Goal: Task Accomplishment & Management: Complete application form

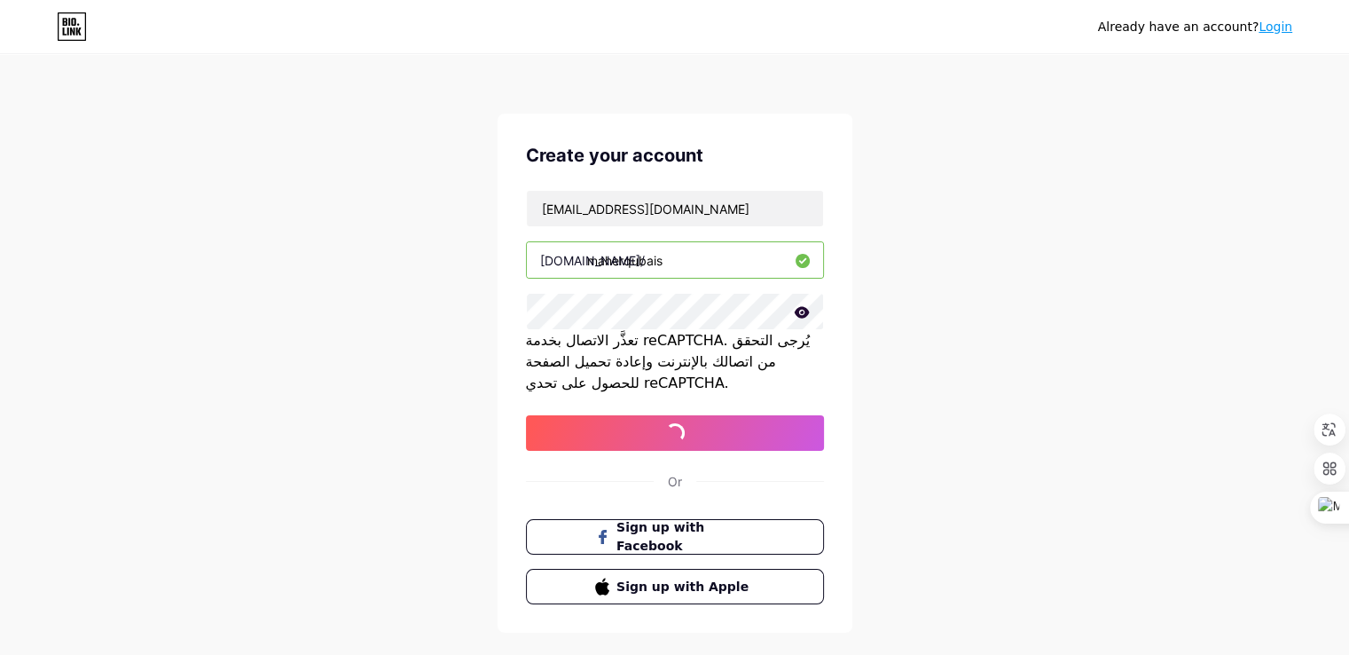
click at [526, 415] on button "sign up with email" at bounding box center [675, 432] width 298 height 35
click at [724, 422] on button "sign up with email" at bounding box center [675, 432] width 298 height 35
click at [795, 309] on icon at bounding box center [802, 312] width 16 height 12
click at [795, 306] on icon at bounding box center [801, 313] width 18 height 18
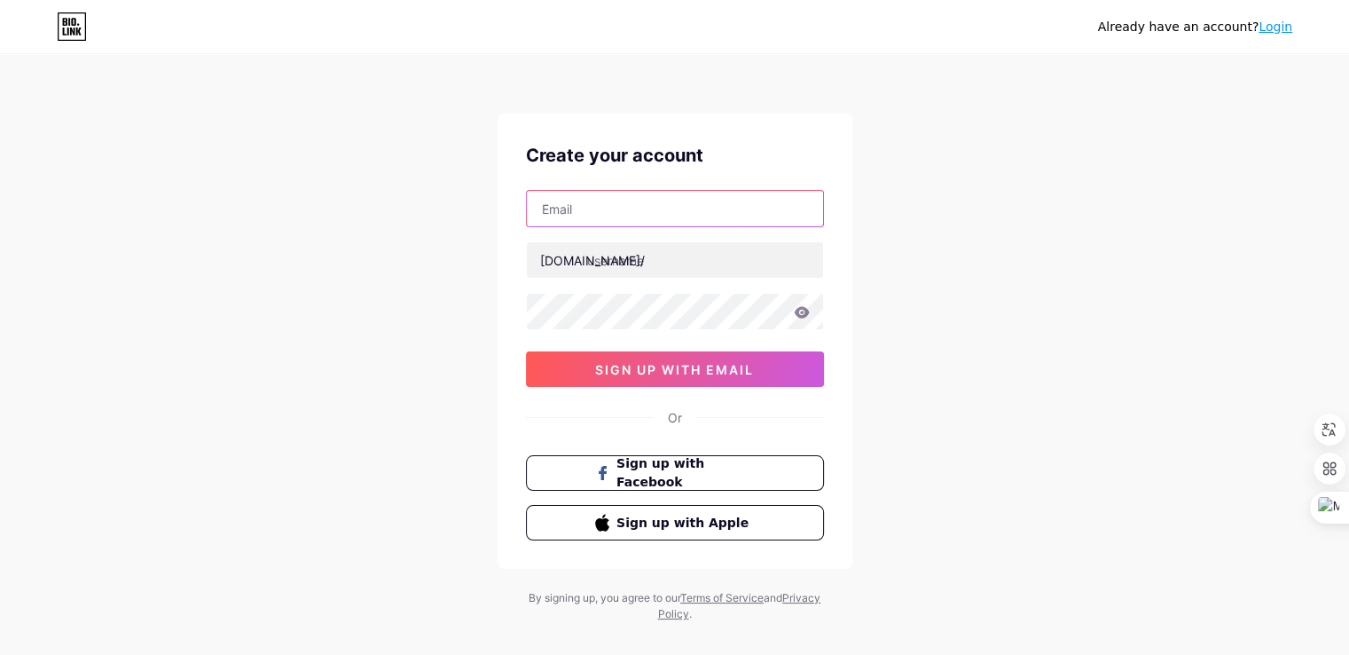
click at [800, 203] on input "text" at bounding box center [675, 208] width 296 height 35
paste input "[EMAIL_ADDRESS][PERSON_NAME][DOMAIN_NAME]"
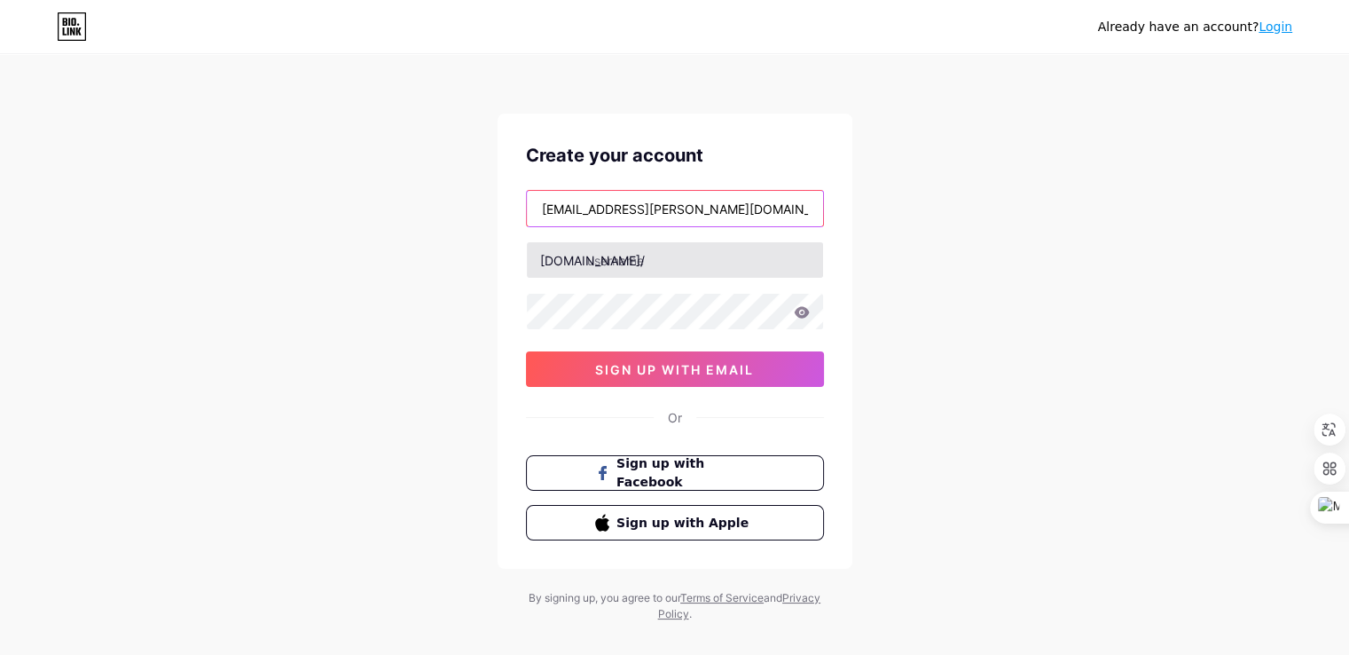
type input "[EMAIL_ADDRESS][PERSON_NAME][DOMAIN_NAME]"
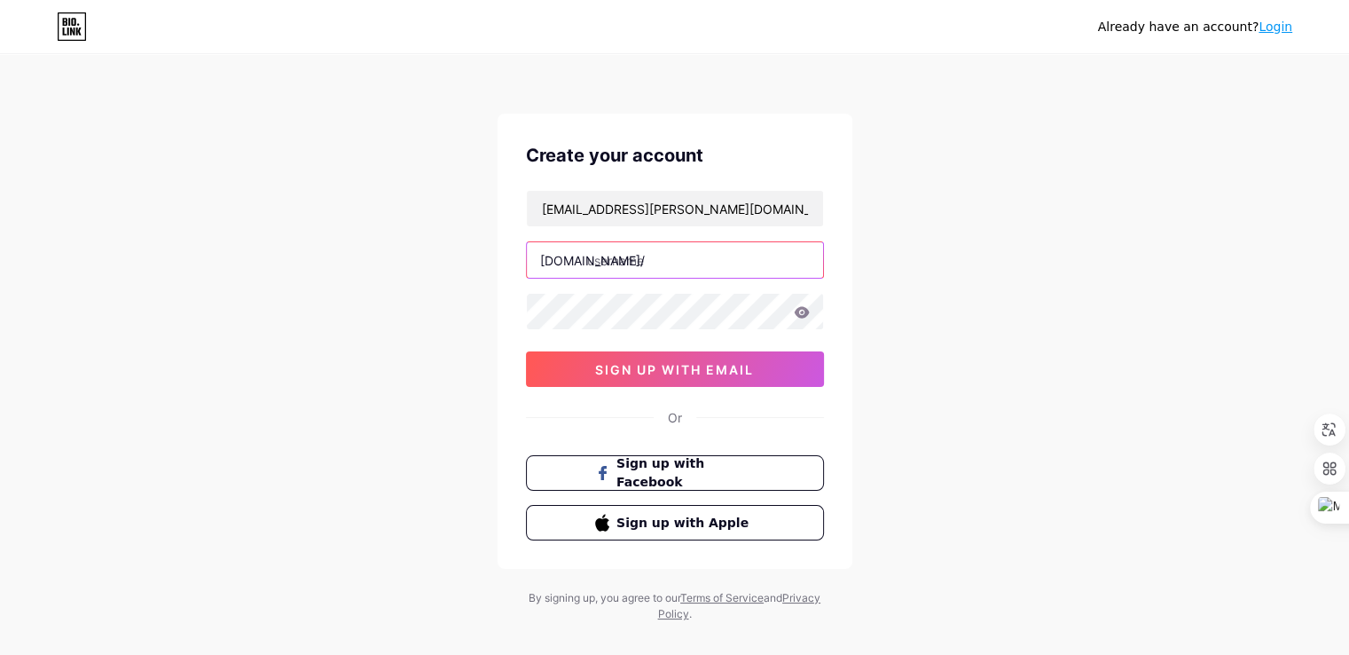
click at [718, 247] on input "text" at bounding box center [675, 259] width 296 height 35
type input "maherqubais"
click at [805, 313] on icon at bounding box center [801, 312] width 15 height 12
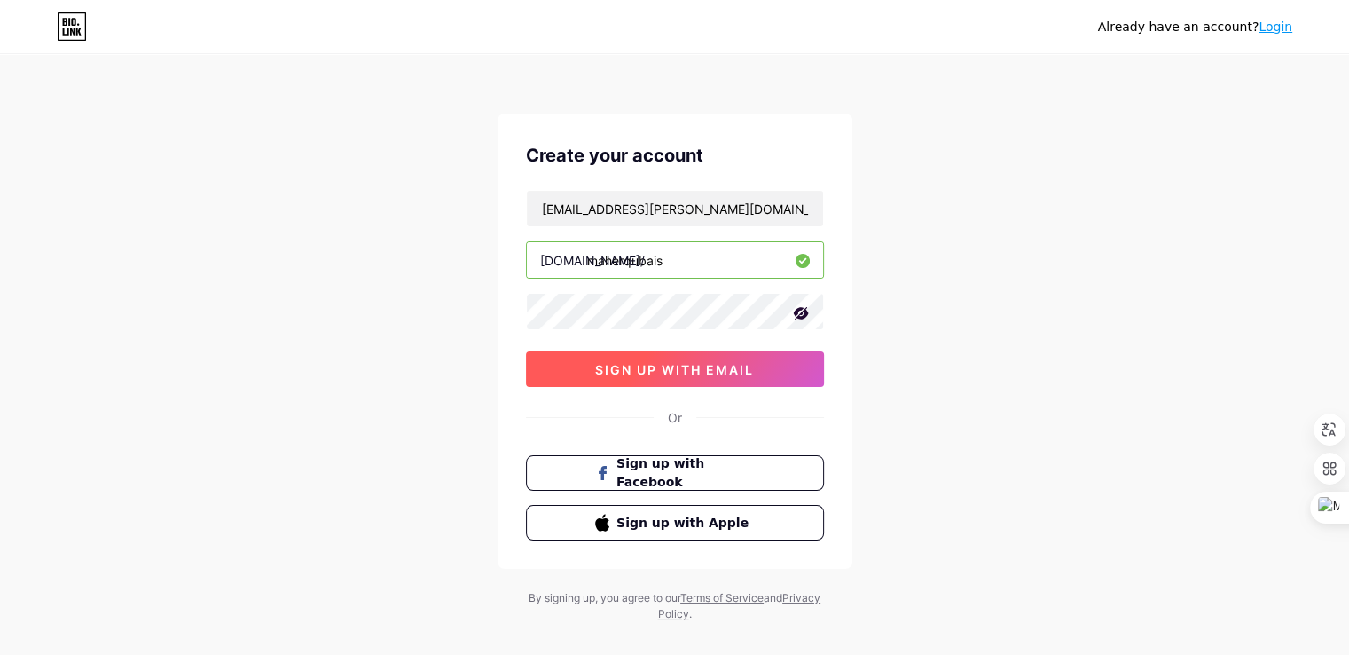
click at [790, 355] on button "sign up with email" at bounding box center [675, 368] width 298 height 35
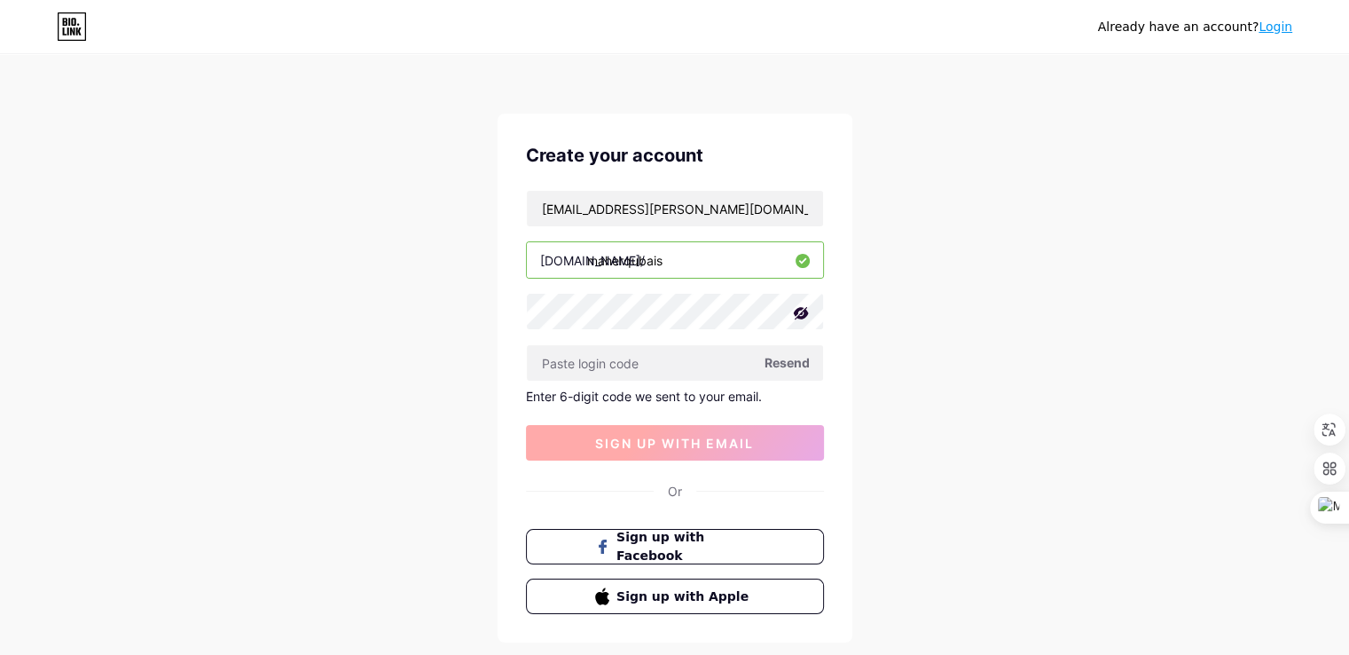
click at [790, 355] on span "Resend" at bounding box center [787, 362] width 45 height 19
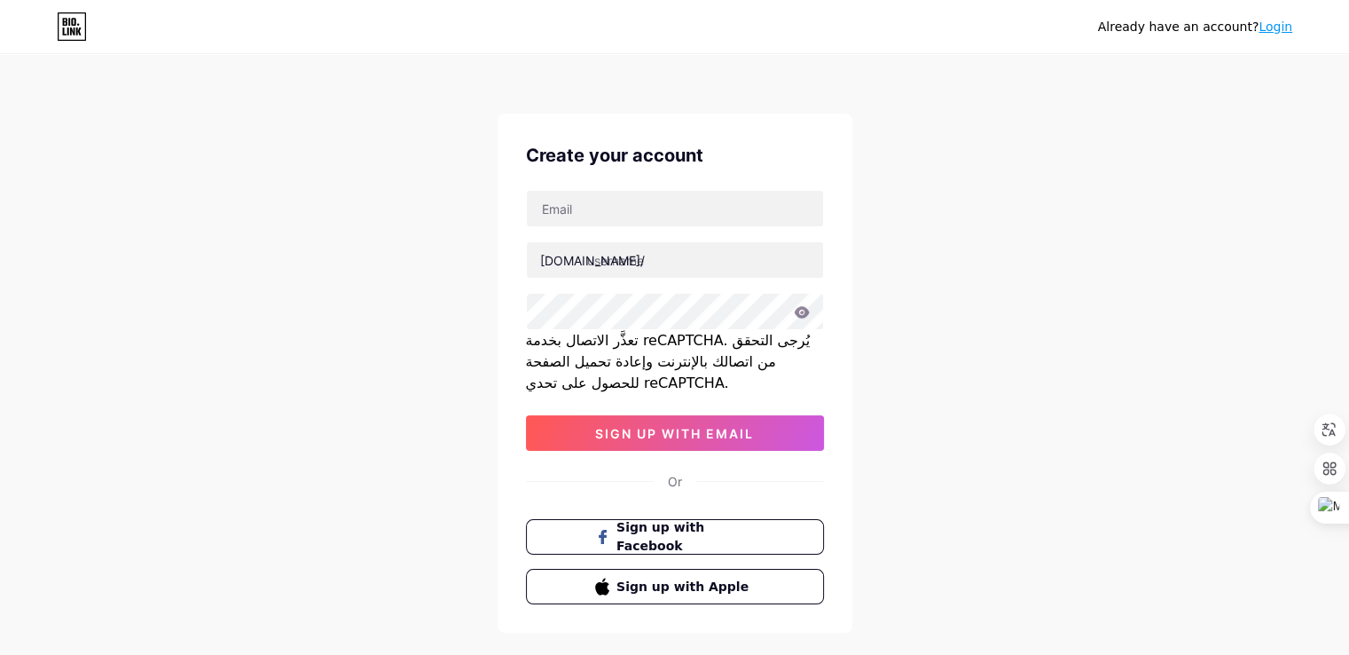
click at [1280, 26] on link "Login" at bounding box center [1276, 27] width 34 height 14
drag, startPoint x: 1280, startPoint y: 26, endPoint x: 1290, endPoint y: 153, distance: 128.1
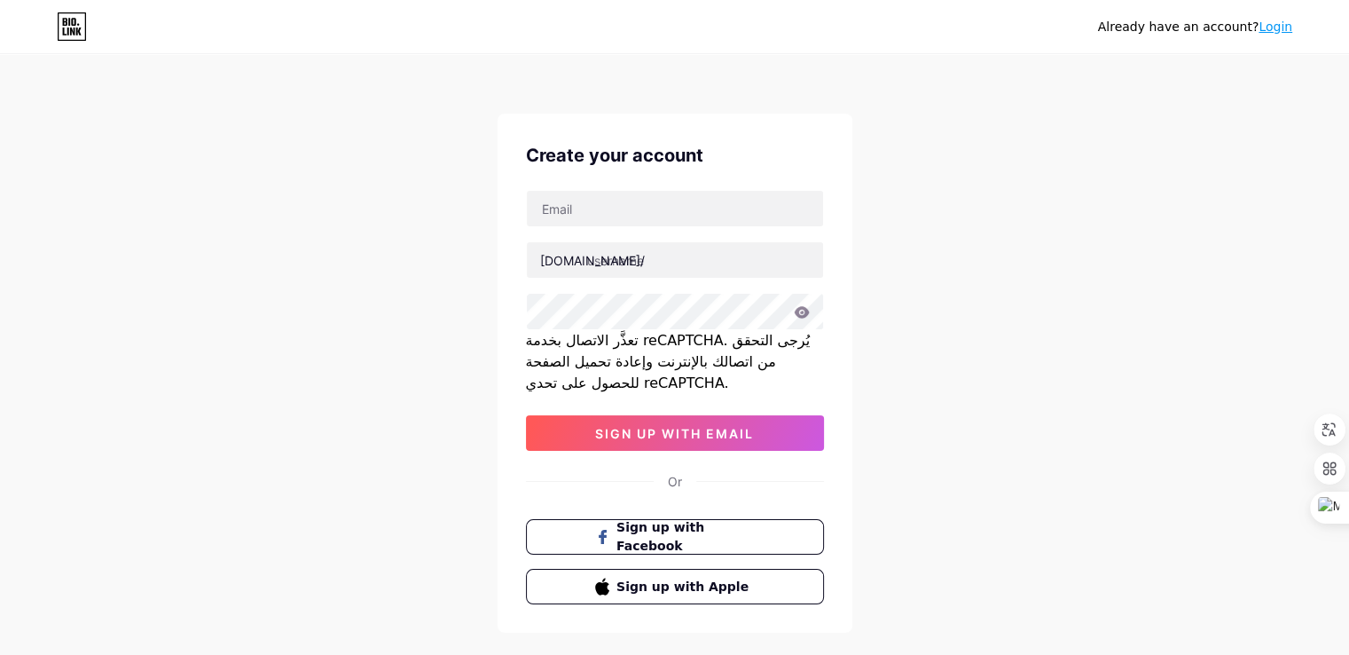
click at [1290, 153] on div "Already have an account? Login Create your account bio.link/ تعذَّر الاتصال بخد…" at bounding box center [674, 371] width 1349 height 742
click at [1269, 29] on link "Login" at bounding box center [1276, 27] width 34 height 14
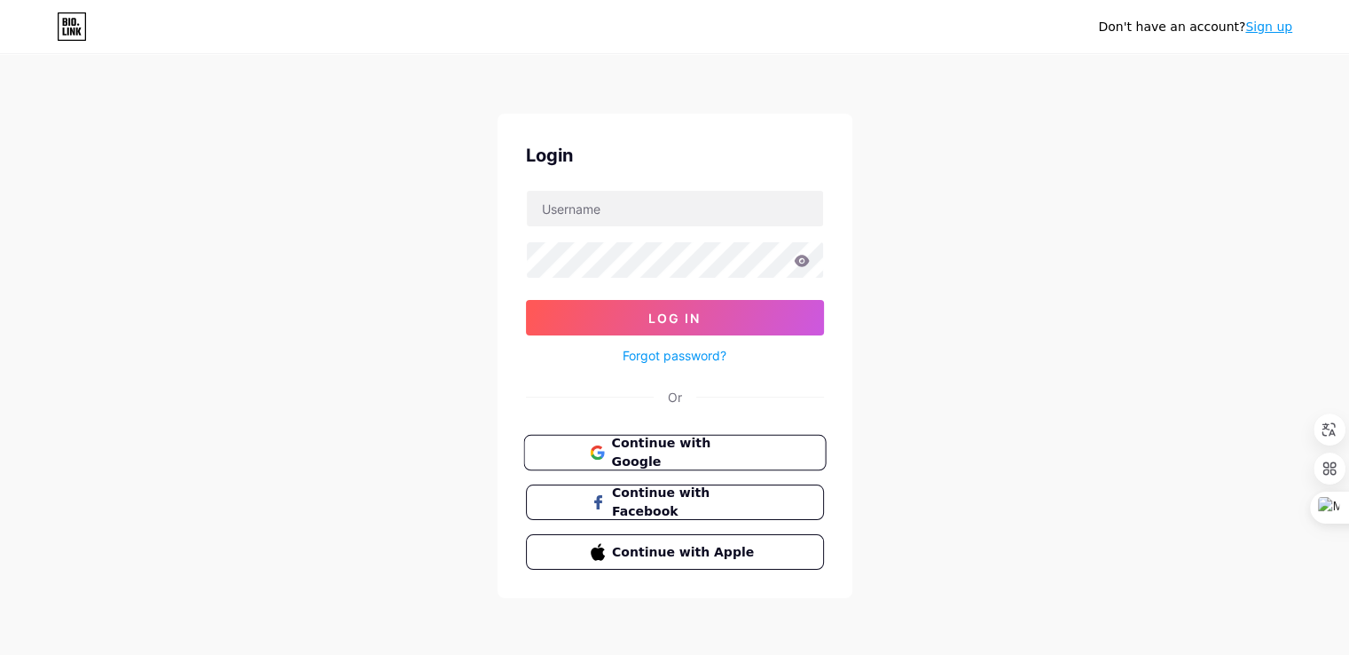
click at [763, 448] on button "Continue with Google" at bounding box center [674, 453] width 302 height 36
